Goal: Check status: Check status

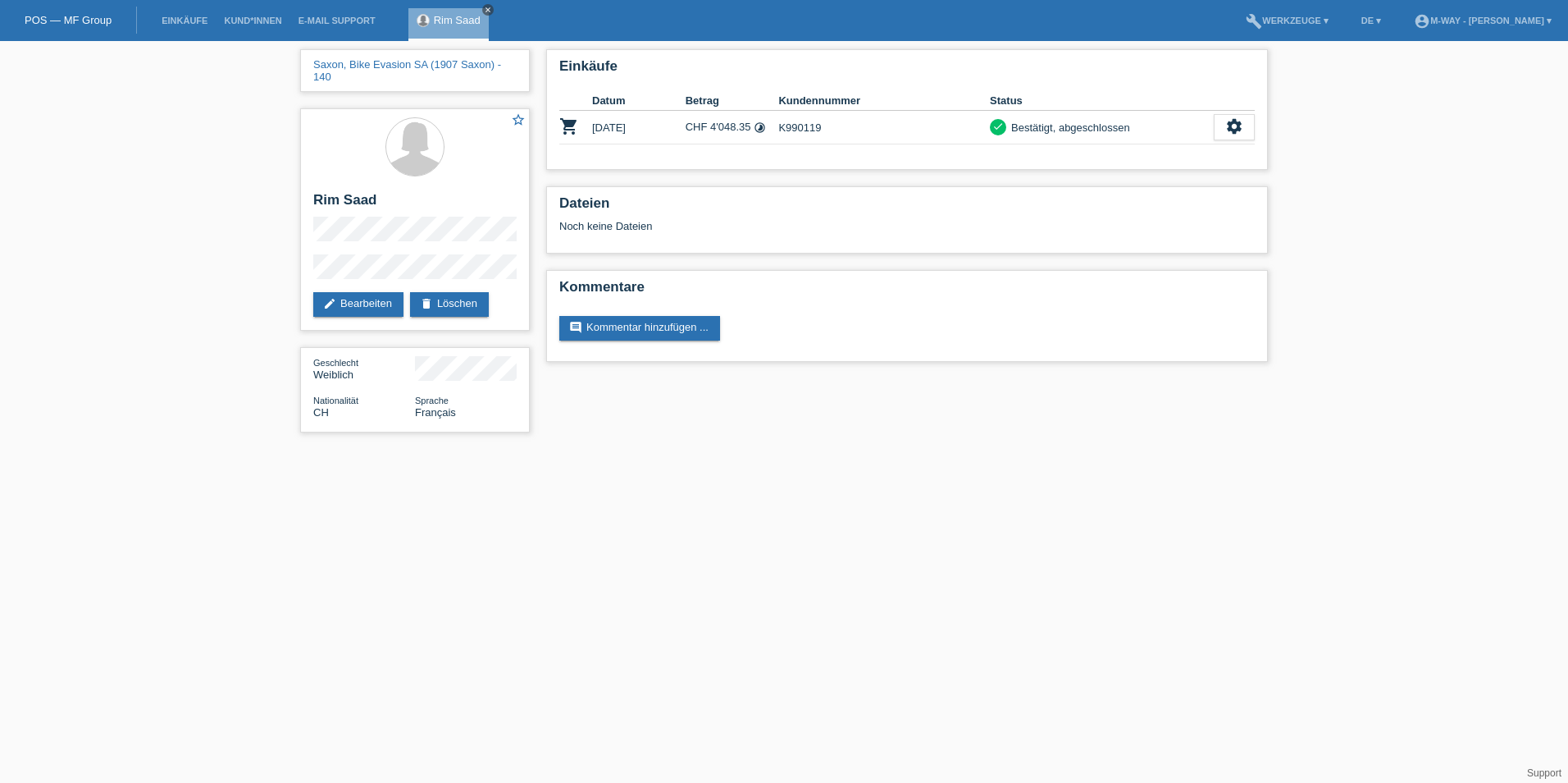
click at [485, 8] on icon "close" at bounding box center [488, 10] width 8 height 8
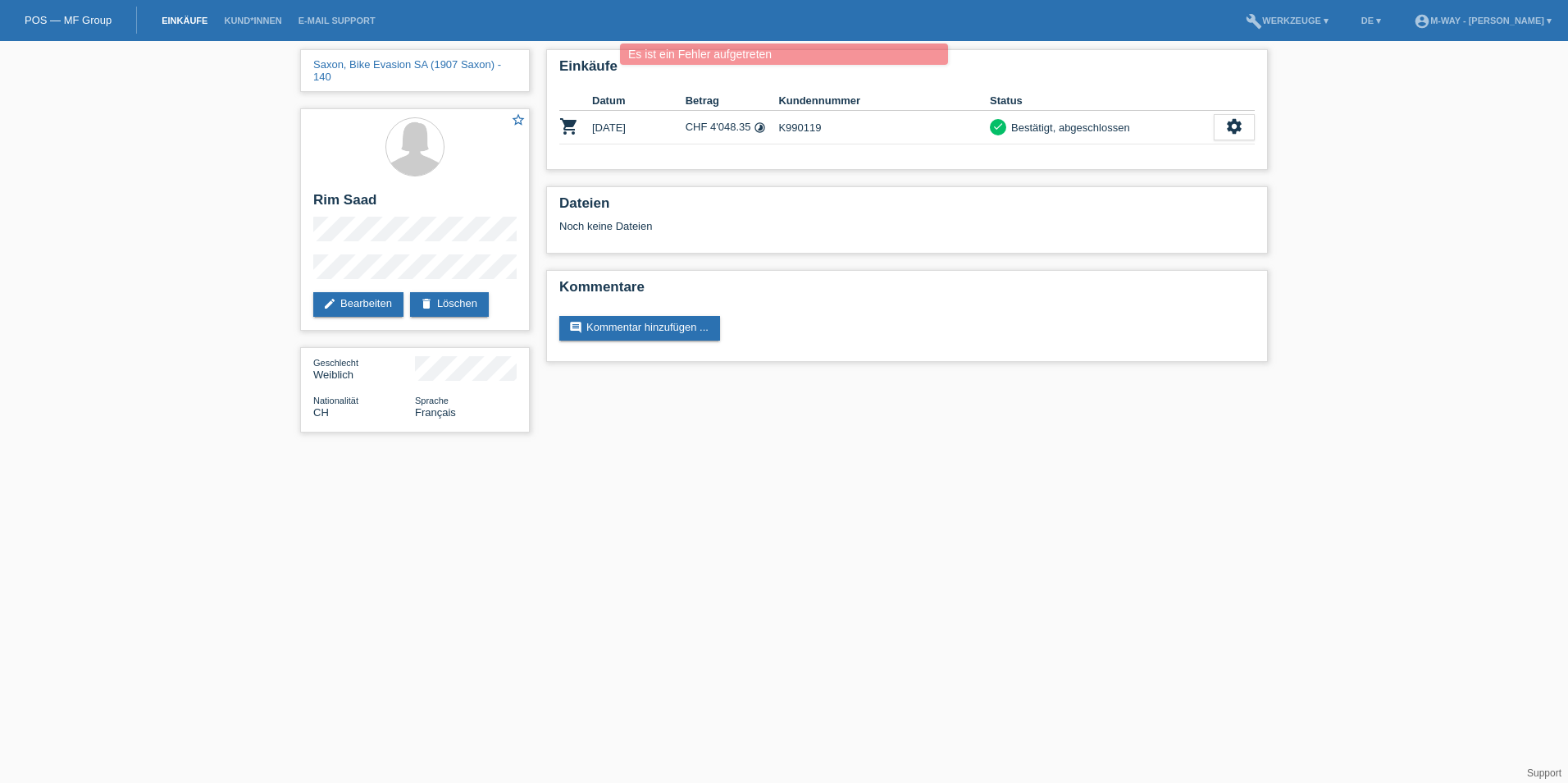
click at [187, 21] on link "Einkäufe" at bounding box center [184, 21] width 62 height 10
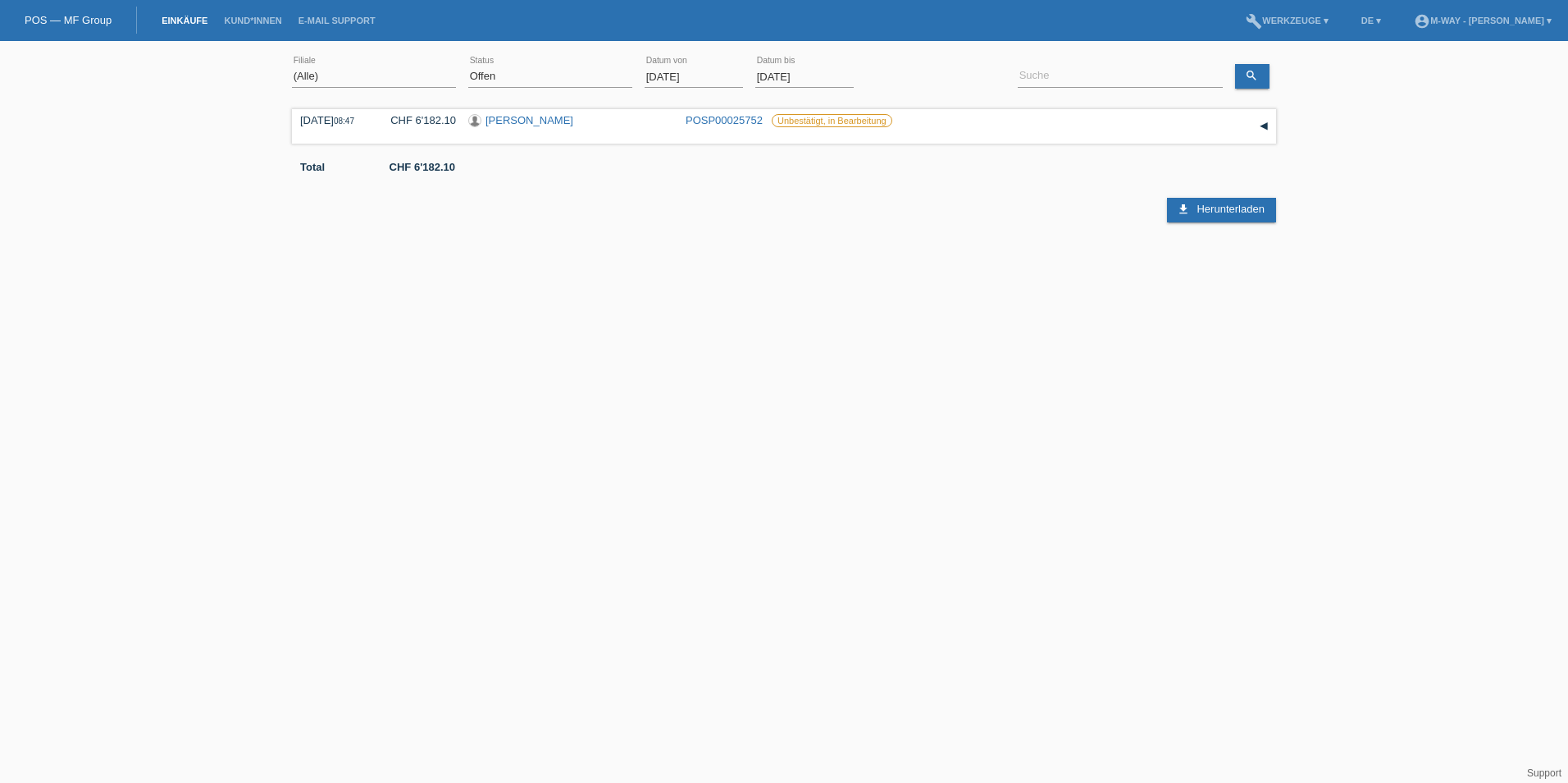
click at [707, 67] on input "01.08.2025" at bounding box center [694, 76] width 99 height 21
click at [708, 74] on input "01.08.2025" at bounding box center [694, 76] width 99 height 21
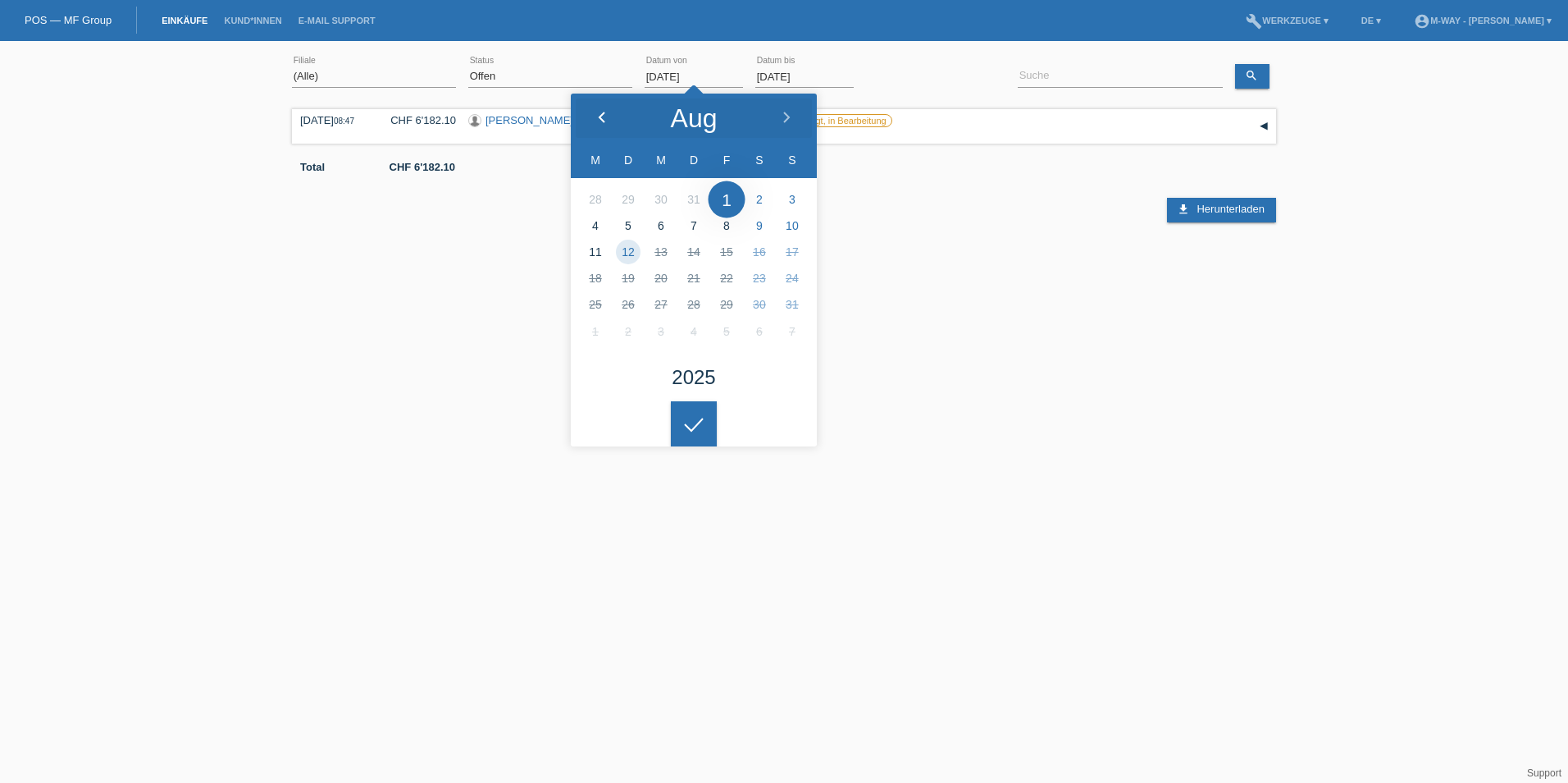
click at [605, 118] on icon at bounding box center [601, 117] width 13 height 13
type input "01.07.2025"
click at [712, 420] on div at bounding box center [694, 424] width 46 height 46
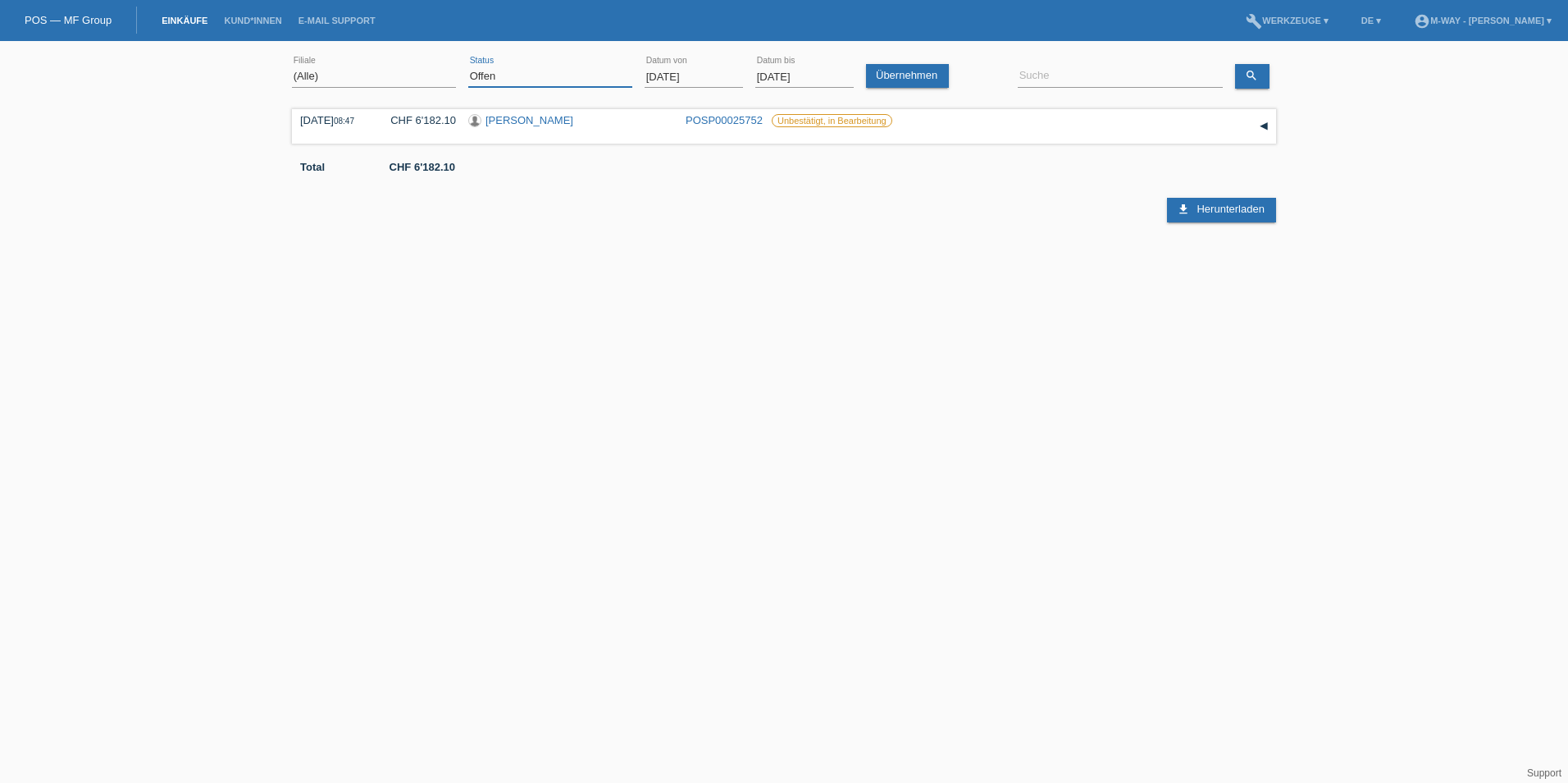
click at [520, 75] on select "(Alle) Neu Offen Zurückgewiesen Zurückgetreten / Storniert Abgeschlossen" at bounding box center [550, 76] width 164 height 20
select select "ALL"
click at [468, 66] on select "(Alle) Neu Offen Zurückgewiesen Zurückgetreten / Storniert Abgeschlossen" at bounding box center [550, 76] width 164 height 20
click at [904, 77] on link "Übernehmen" at bounding box center [907, 76] width 83 height 23
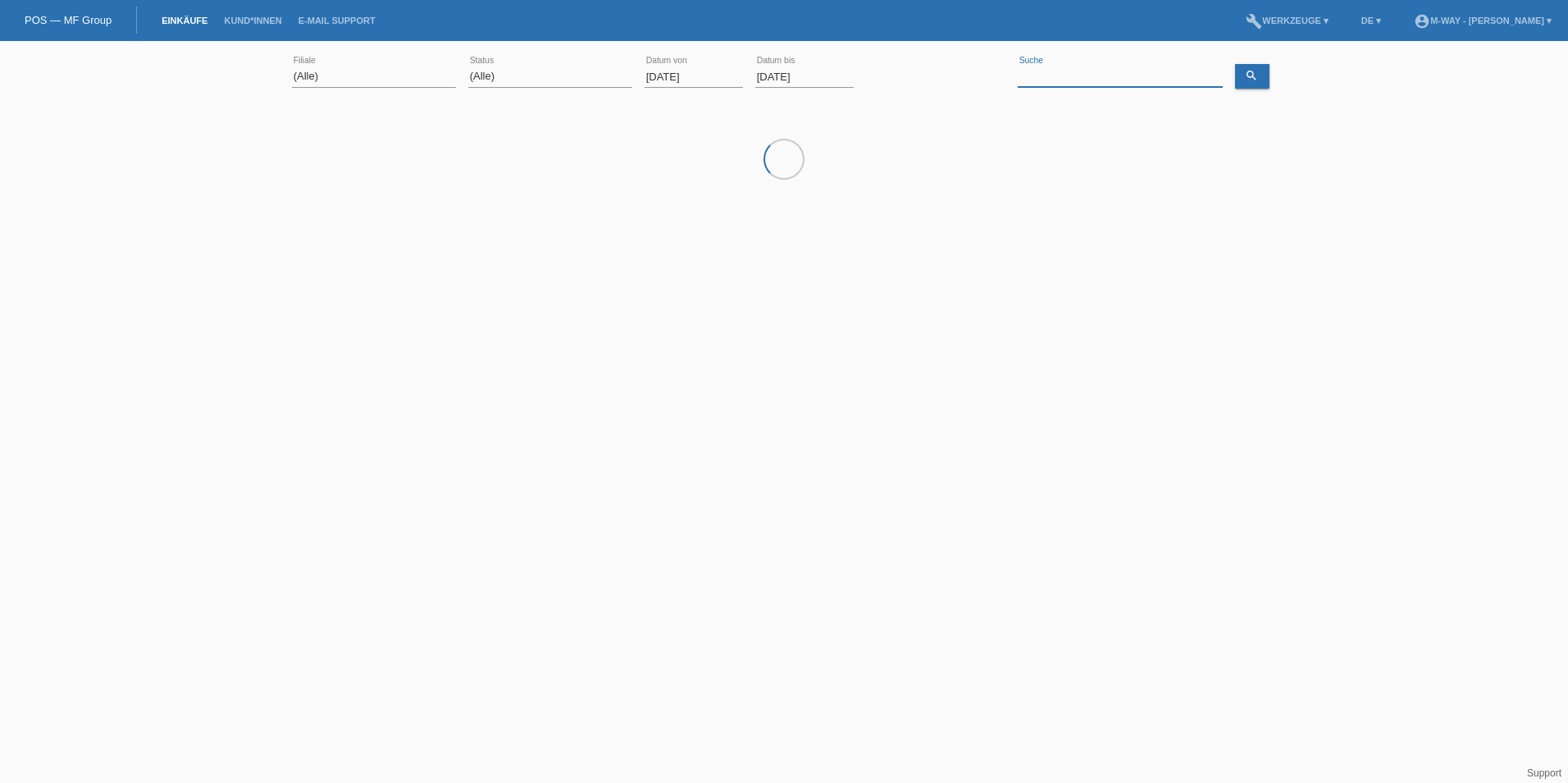
click at [1083, 77] on input at bounding box center [1120, 76] width 205 height 21
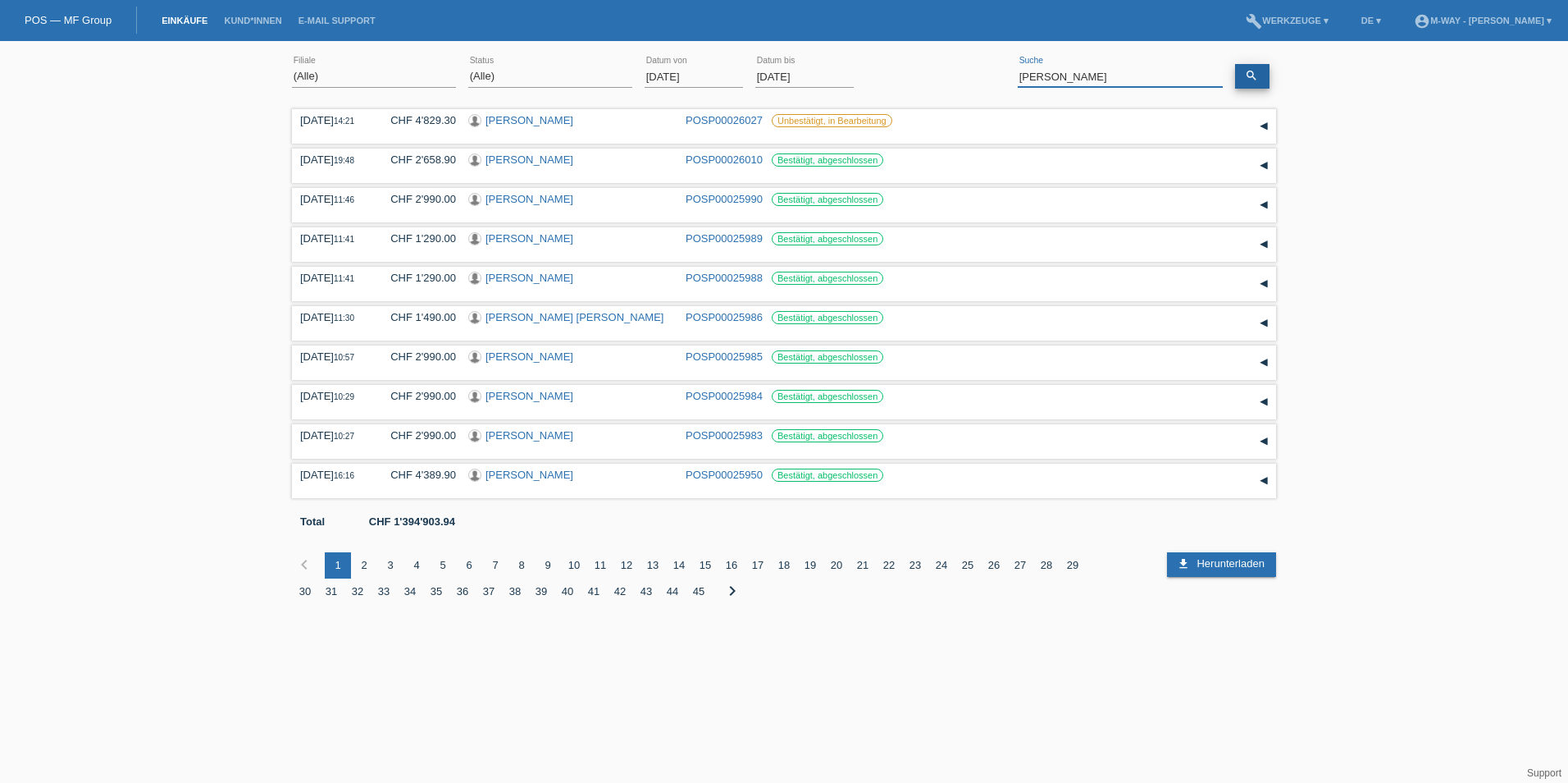
type input "leipert"
click at [1258, 80] on icon "search" at bounding box center [1251, 75] width 13 height 13
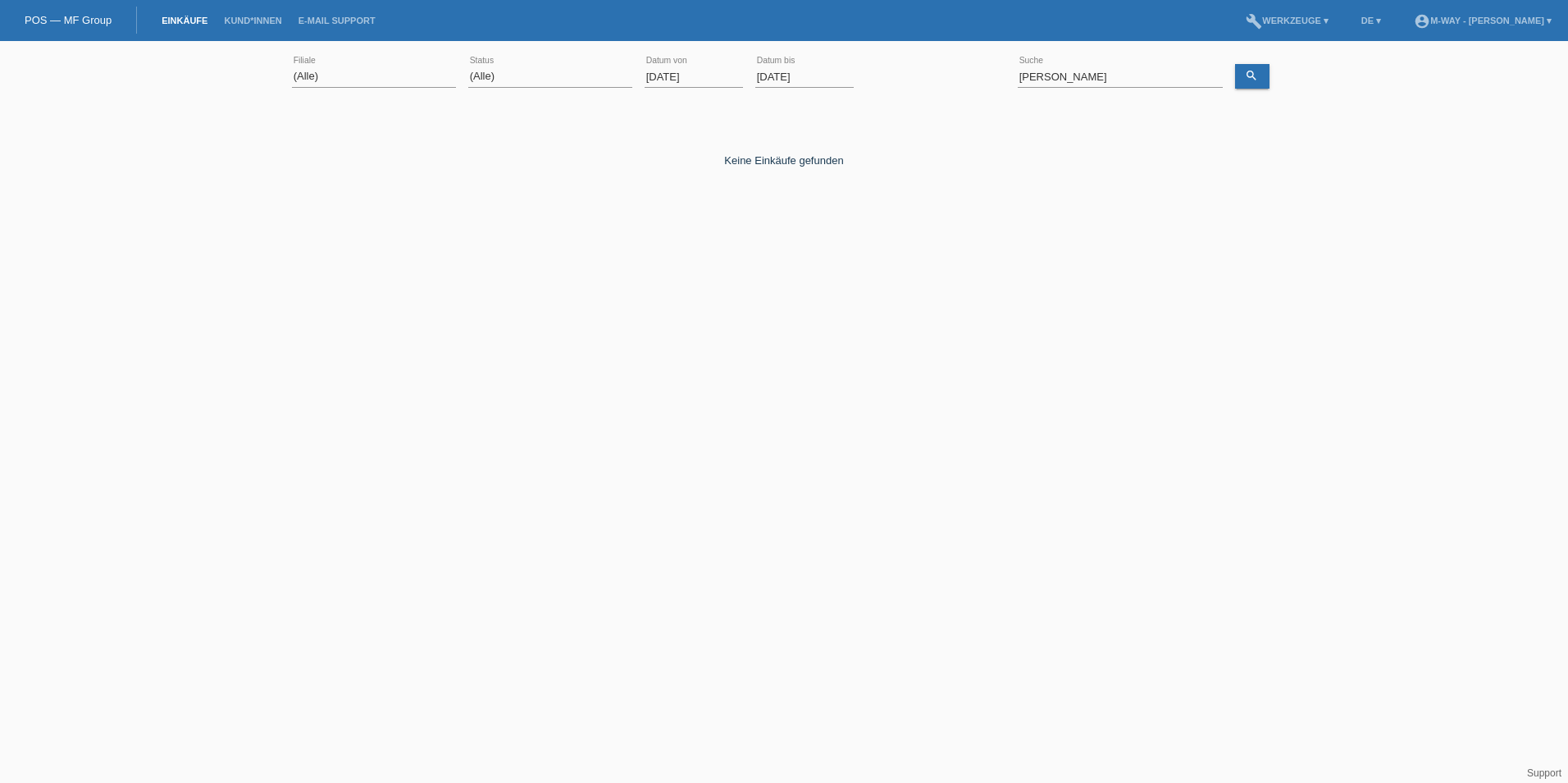
click at [699, 71] on input "01.07.2025" at bounding box center [694, 76] width 99 height 21
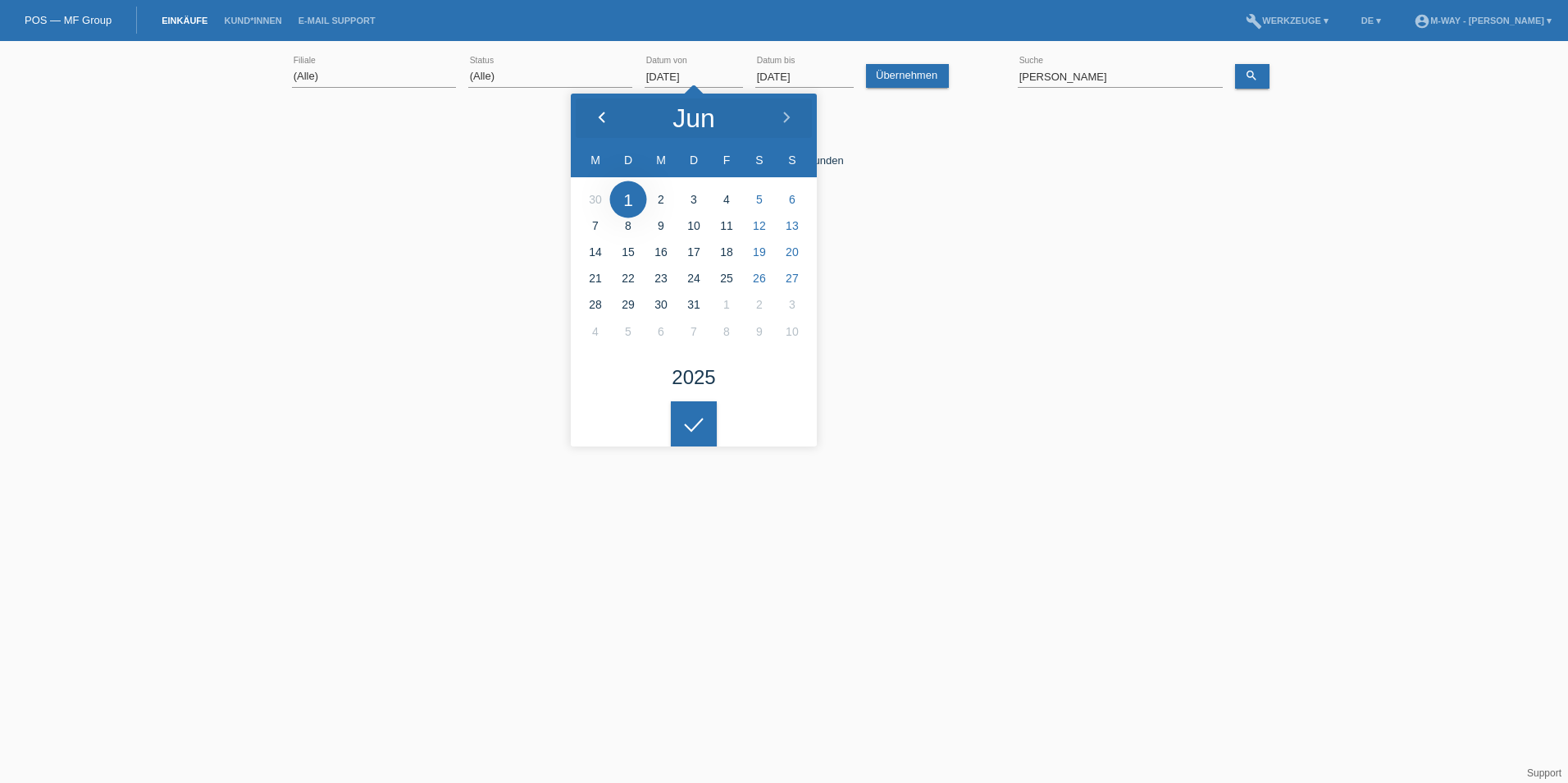
click at [605, 114] on icon at bounding box center [601, 117] width 13 height 13
type input "05.05.2025"
click at [1047, 268] on div "Keine Einkäufe gefunden Kommentar hinzufügen Kommentar send Speichern close" at bounding box center [784, 187] width 985 height 164
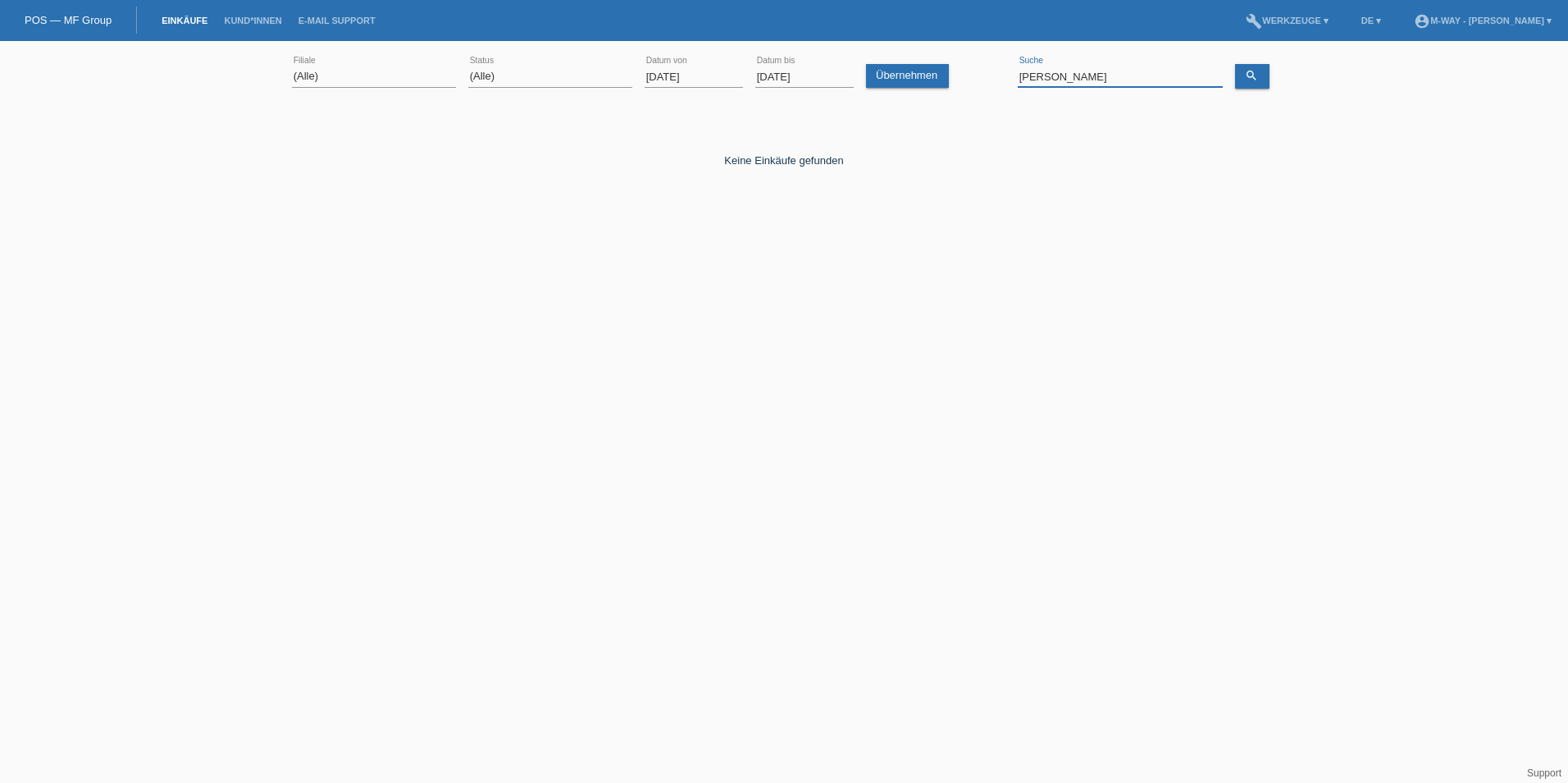
click at [1113, 79] on input "leipert" at bounding box center [1120, 76] width 205 height 21
drag, startPoint x: 1141, startPoint y: 79, endPoint x: 987, endPoint y: 78, distance: 154.0
click at [987, 78] on div "(Alle) Aarau Alexand'Ro Edouard'O Passion Vélo SàRL Basel Bern City Bern Expo B…" at bounding box center [784, 76] width 985 height 56
click at [905, 62] on div "Übernehmen" at bounding box center [911, 68] width 90 height 39
click at [908, 68] on link "Übernehmen" at bounding box center [907, 76] width 83 height 23
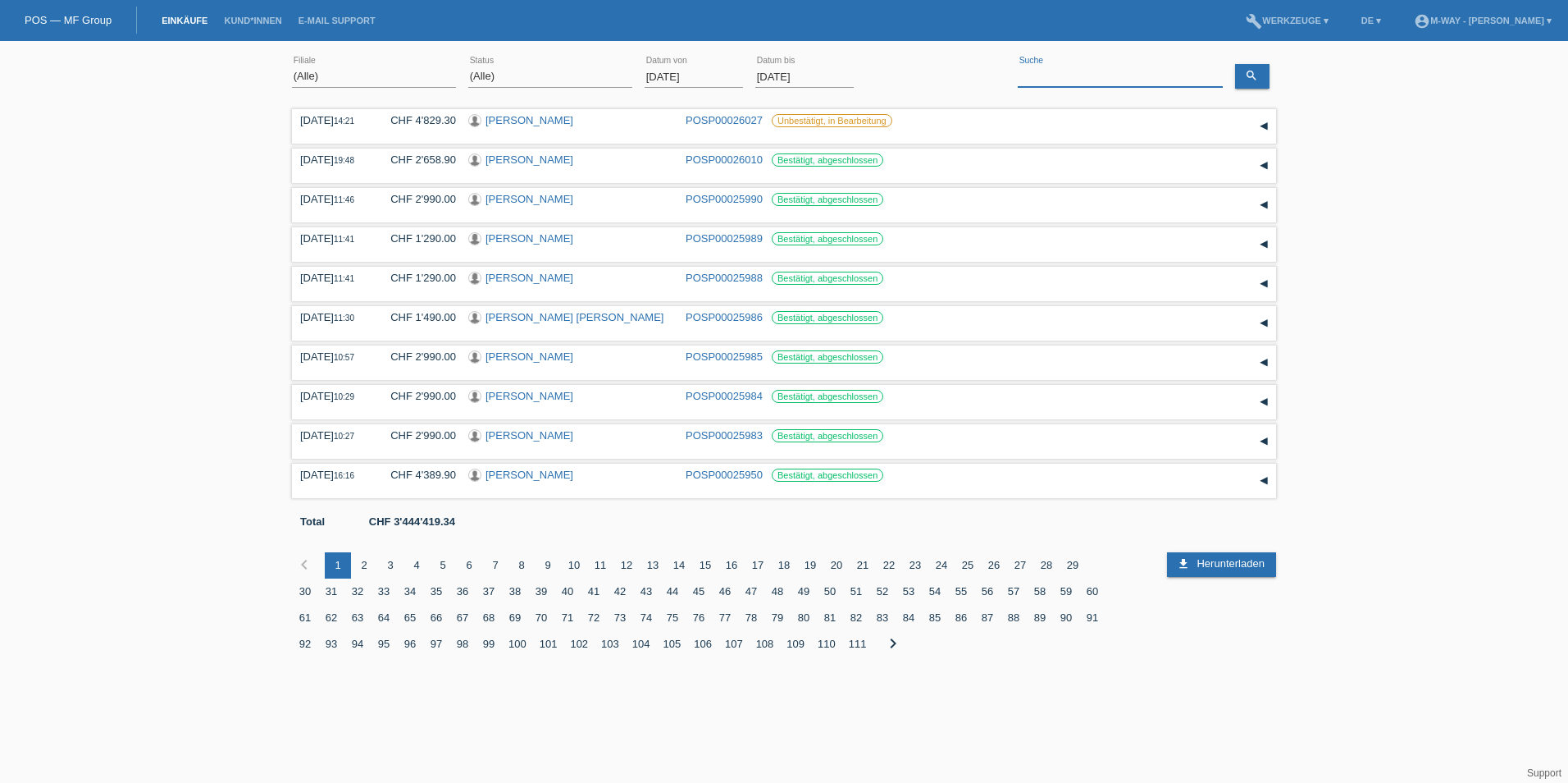
click at [1109, 66] on input at bounding box center [1120, 76] width 205 height 21
type input "c164442"
click at [1266, 77] on link "search" at bounding box center [1252, 76] width 34 height 24
